Goal: Task Accomplishment & Management: Manage account settings

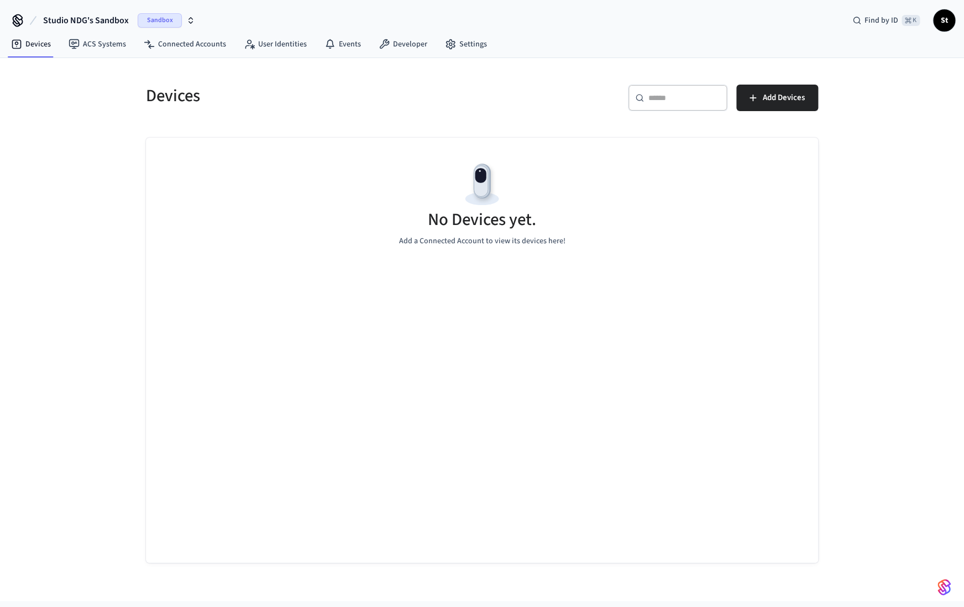
click at [163, 17] on span "Sandbox" at bounding box center [160, 20] width 44 height 14
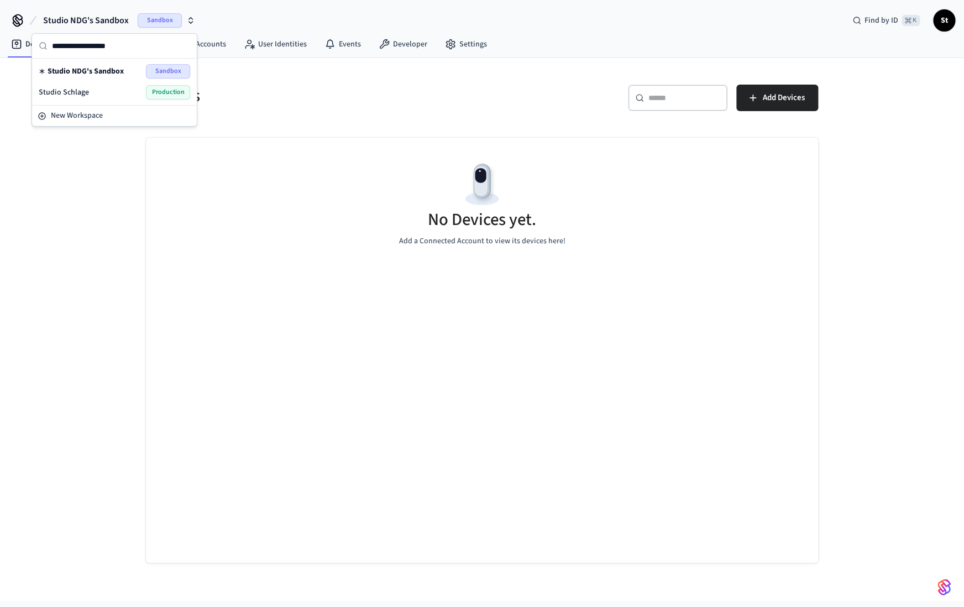
click at [160, 89] on span "Production" at bounding box center [168, 92] width 44 height 14
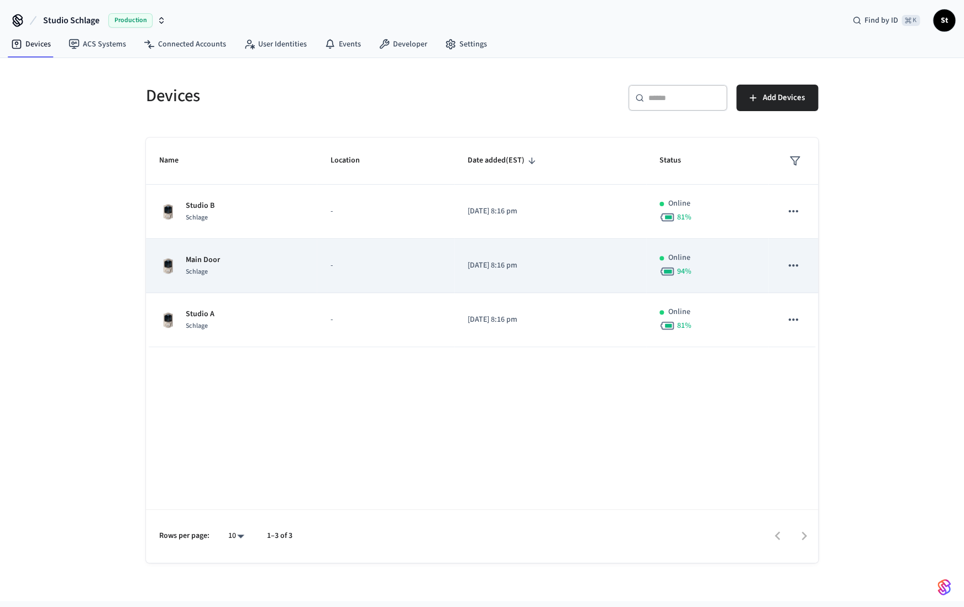
click at [281, 272] on div "Main Door Schlage" at bounding box center [231, 265] width 144 height 23
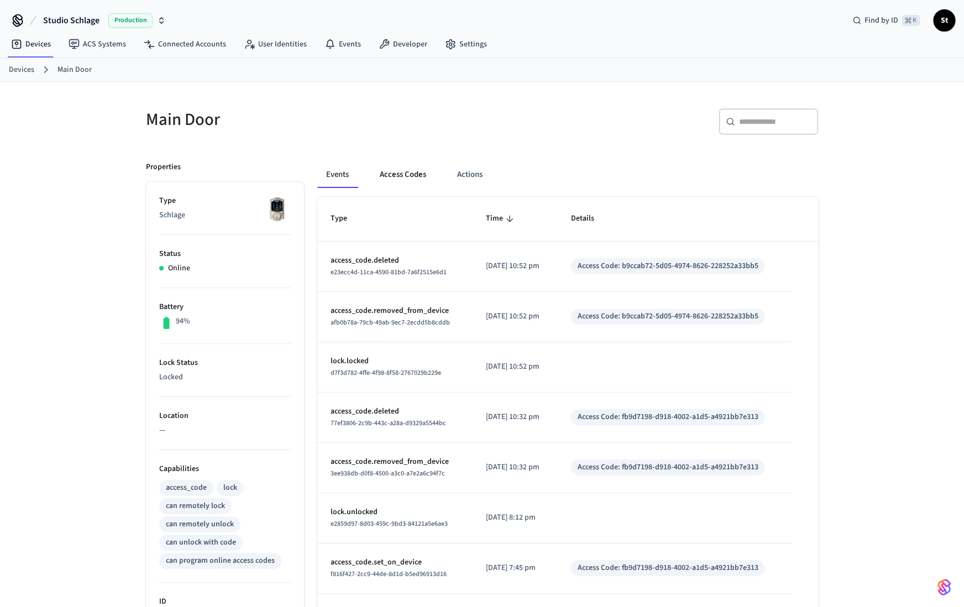
click at [408, 167] on button "Access Codes" at bounding box center [403, 174] width 64 height 27
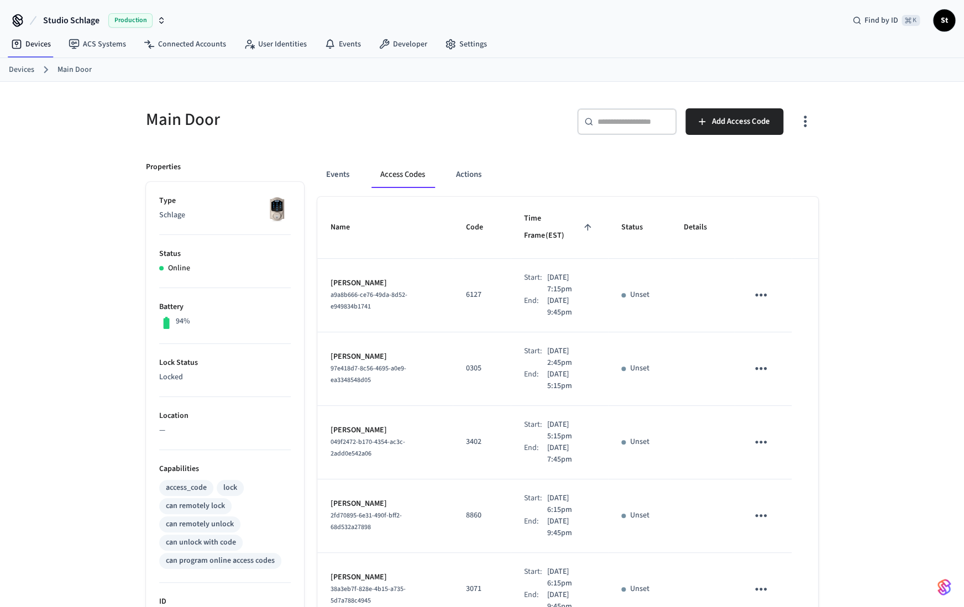
click at [27, 70] on link "Devices" at bounding box center [21, 70] width 25 height 12
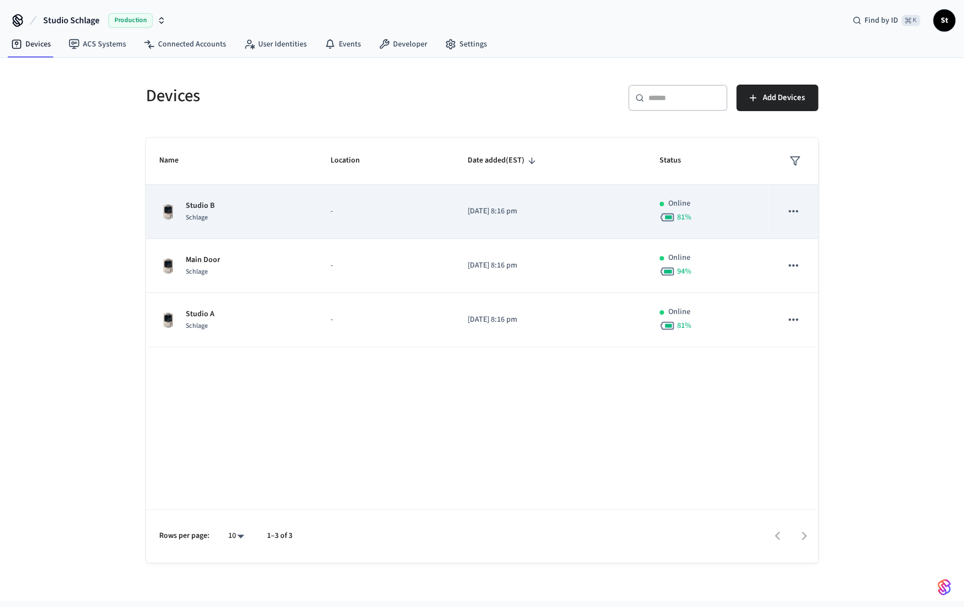
click at [194, 219] on span "Schlage" at bounding box center [197, 217] width 22 height 9
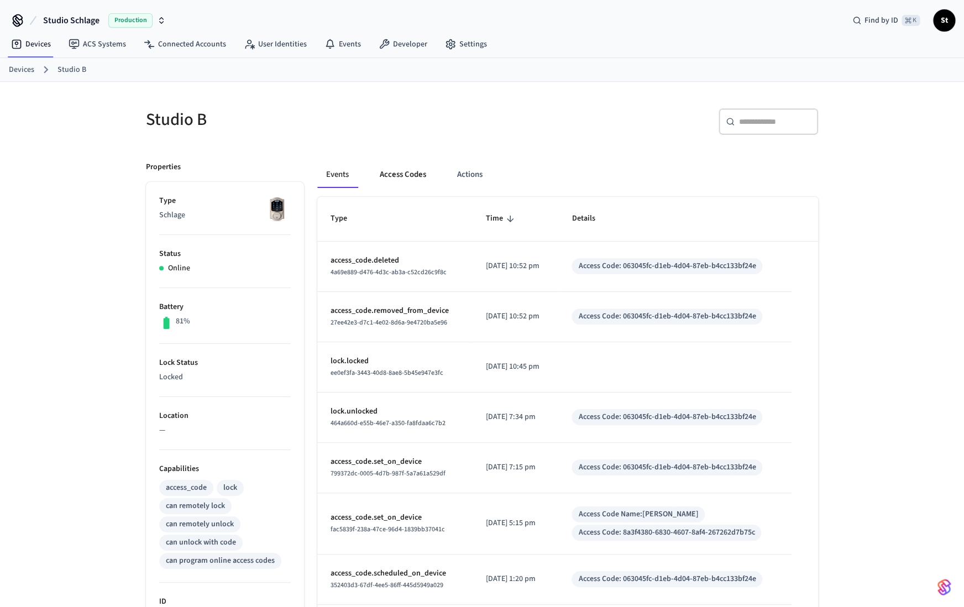
click at [411, 177] on button "Access Codes" at bounding box center [403, 174] width 64 height 27
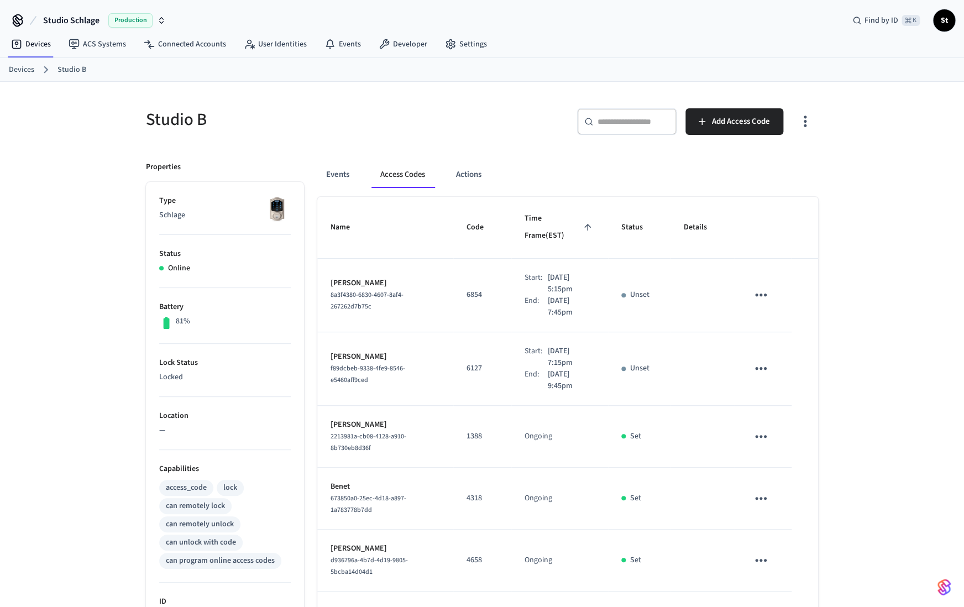
click at [22, 70] on link "Devices" at bounding box center [21, 70] width 25 height 12
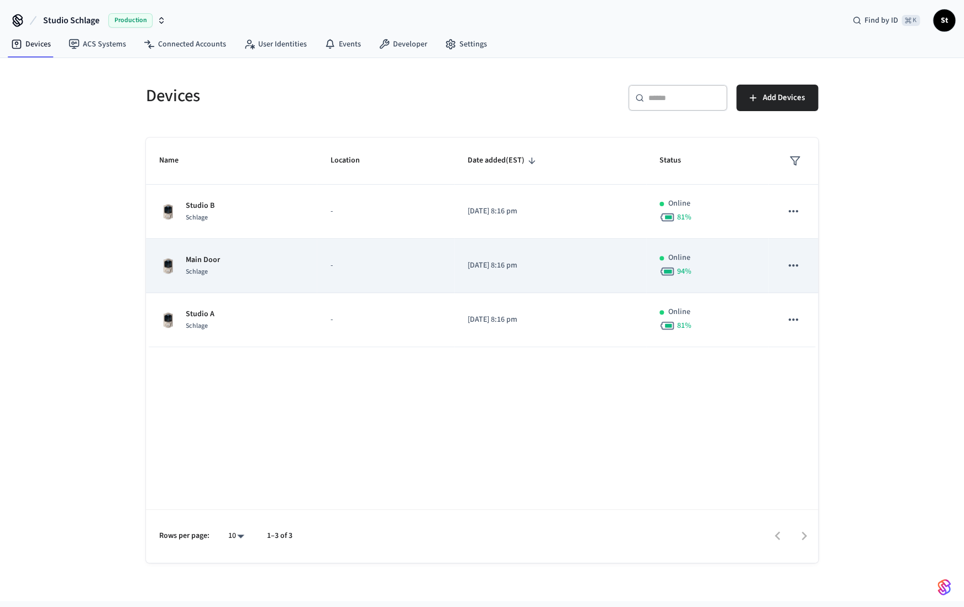
click at [255, 272] on div "Main Door Schlage" at bounding box center [231, 265] width 144 height 23
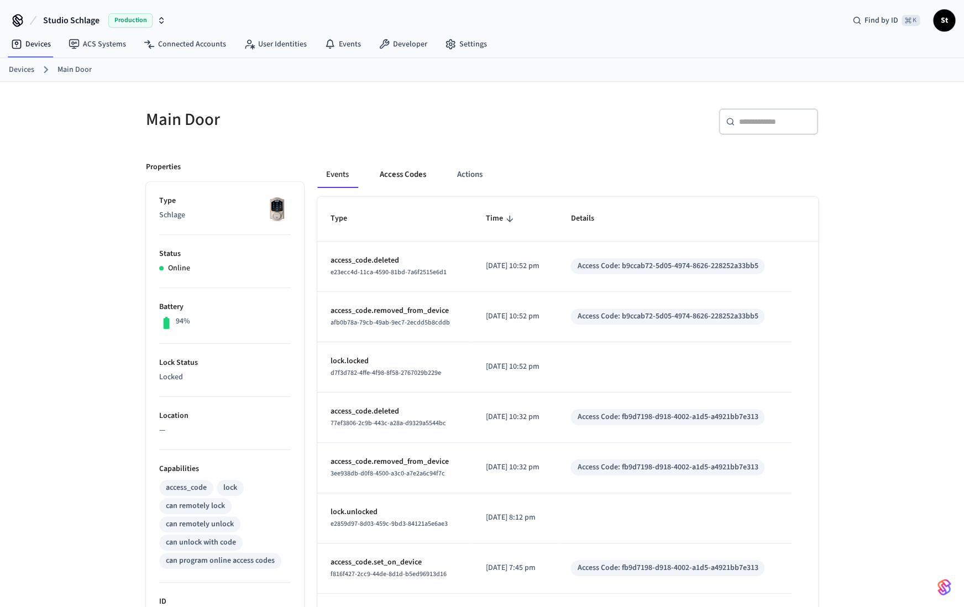
click at [412, 179] on button "Access Codes" at bounding box center [403, 174] width 64 height 27
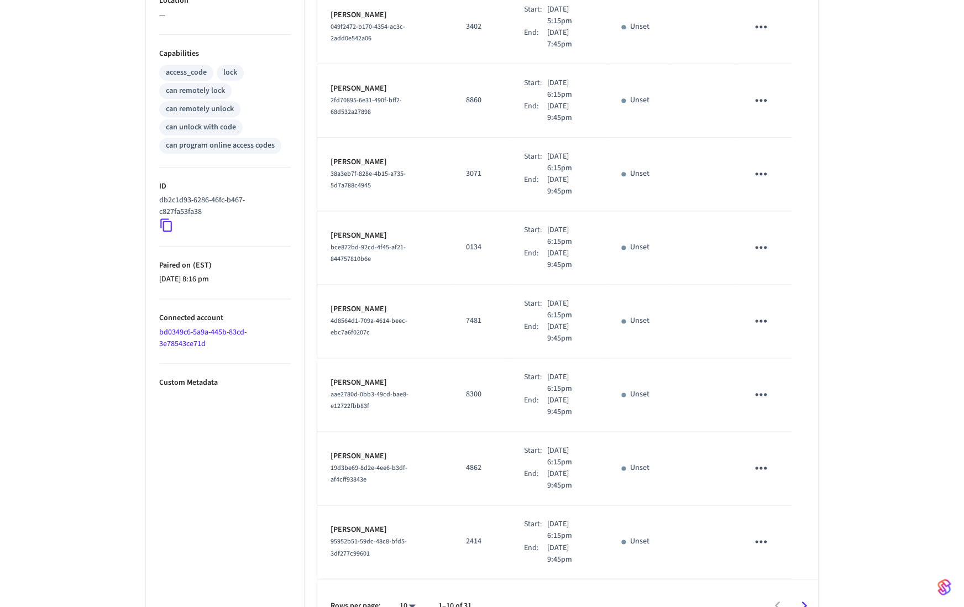
scroll to position [424, 0]
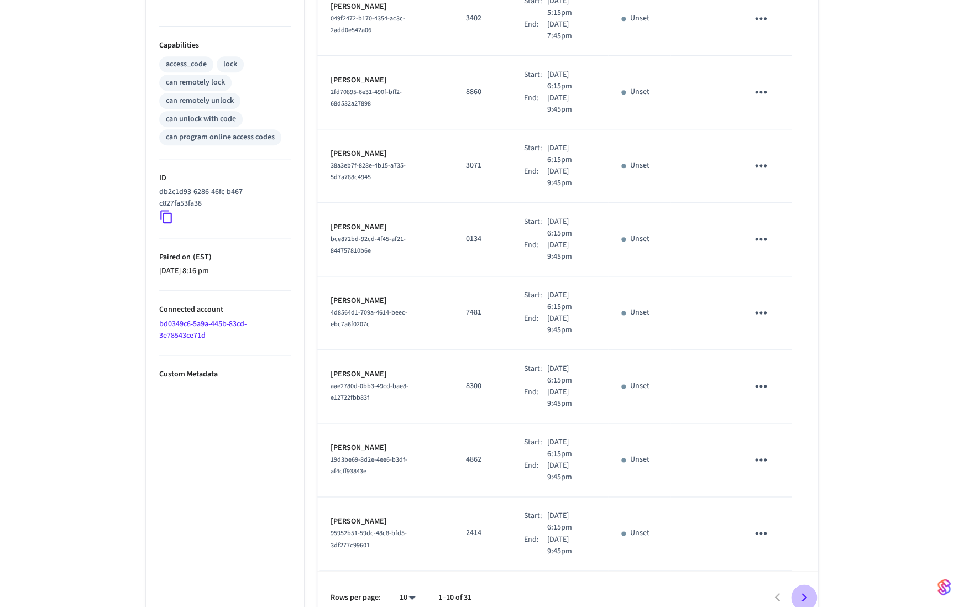
click at [804, 589] on icon "Go to next page" at bounding box center [804, 597] width 17 height 17
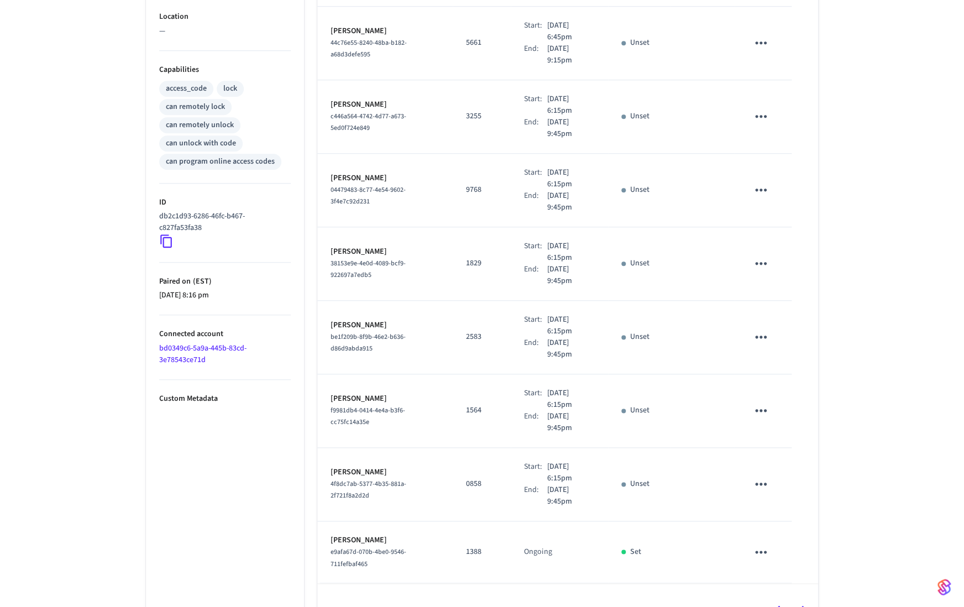
scroll to position [420, 0]
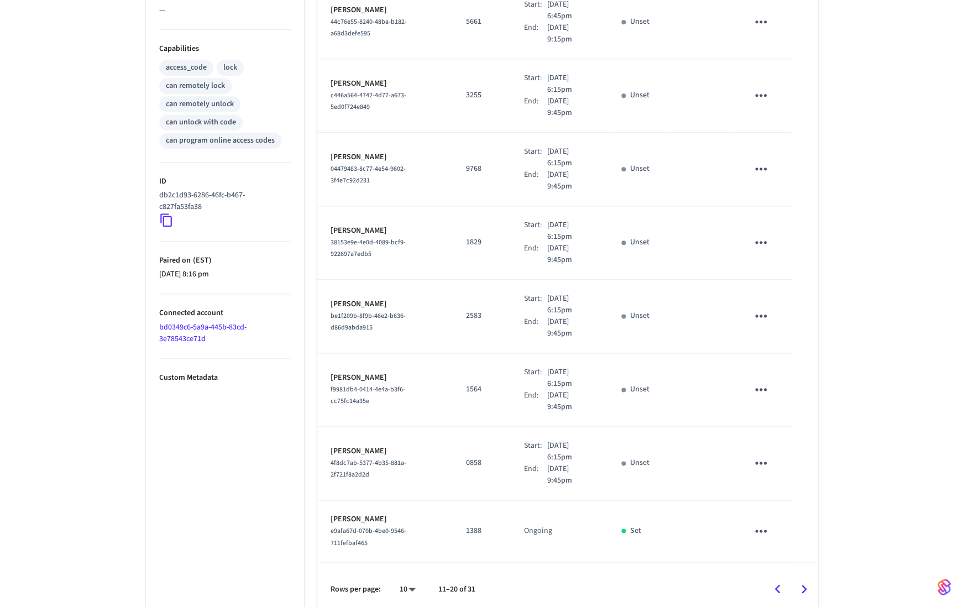
click at [805, 585] on icon "Go to next page" at bounding box center [805, 589] width 6 height 9
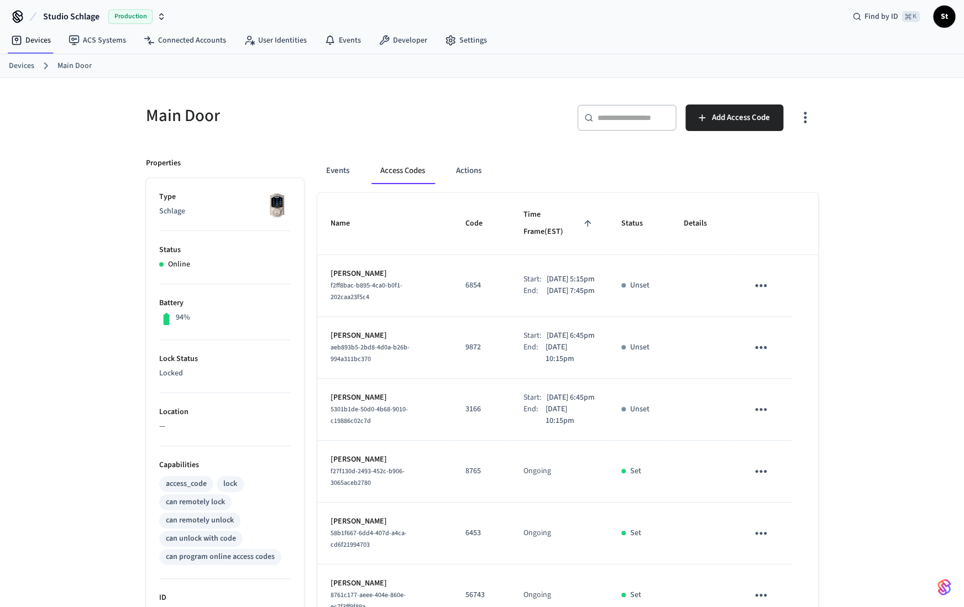
scroll to position [0, 0]
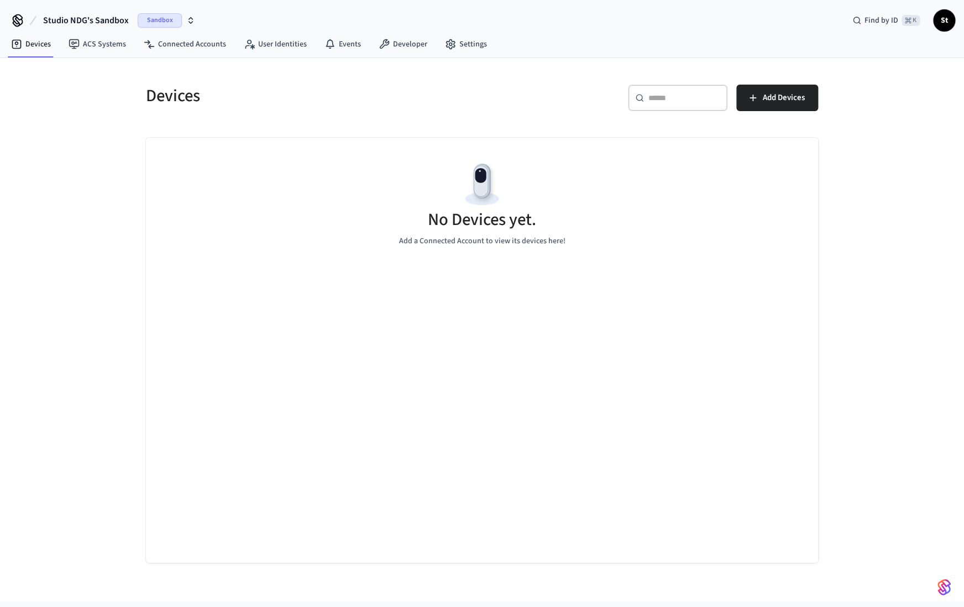
click at [155, 22] on span "Sandbox" at bounding box center [160, 20] width 44 height 14
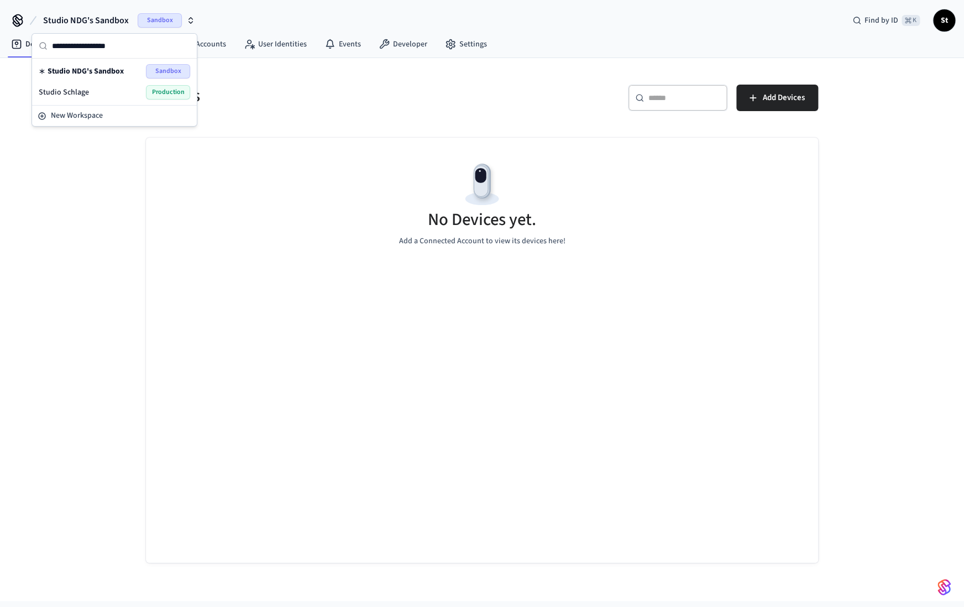
click at [170, 91] on span "Production" at bounding box center [168, 92] width 44 height 14
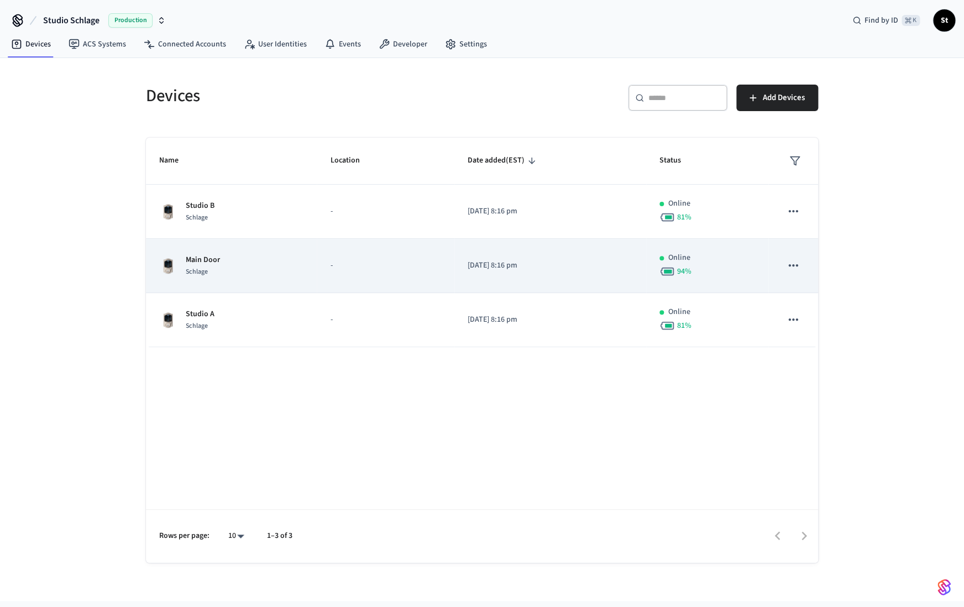
click at [270, 272] on div "Main Door Schlage" at bounding box center [231, 265] width 144 height 23
